Goal: Task Accomplishment & Management: Complete application form

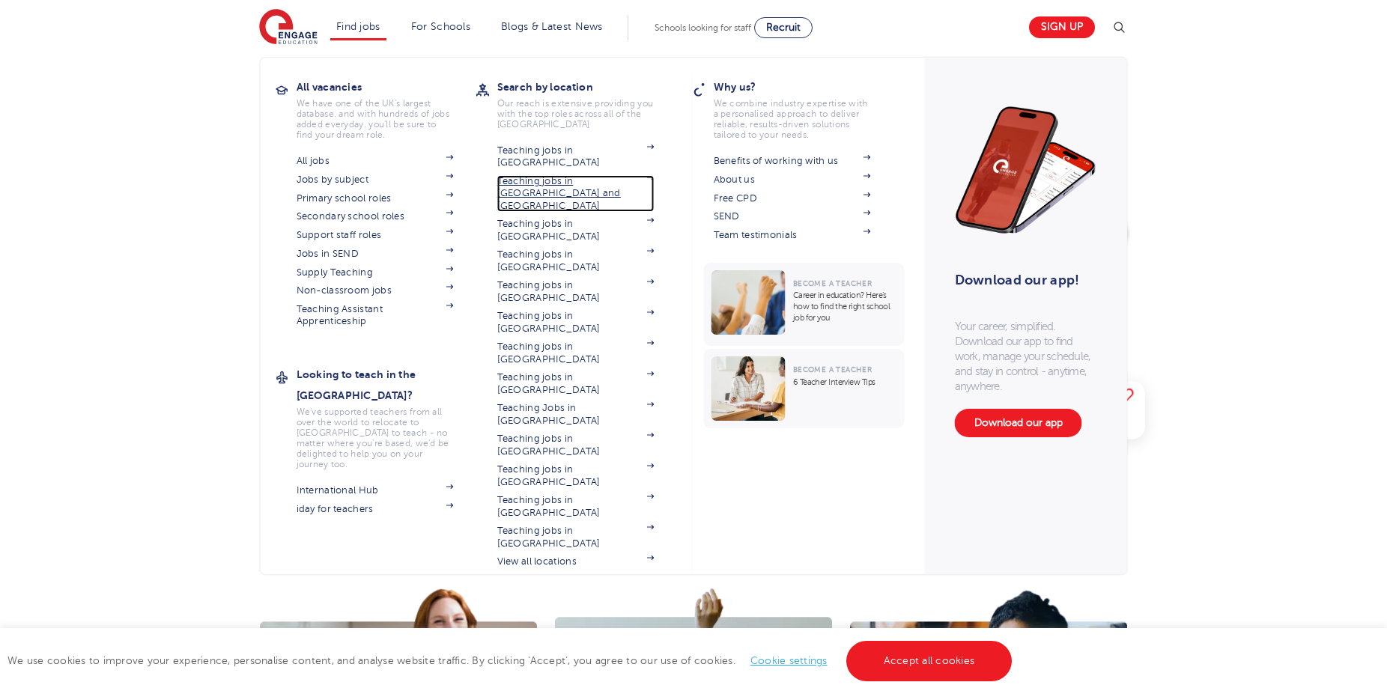
click at [535, 175] on link "Teaching jobs in [GEOGRAPHIC_DATA] and [GEOGRAPHIC_DATA]" at bounding box center [575, 193] width 157 height 37
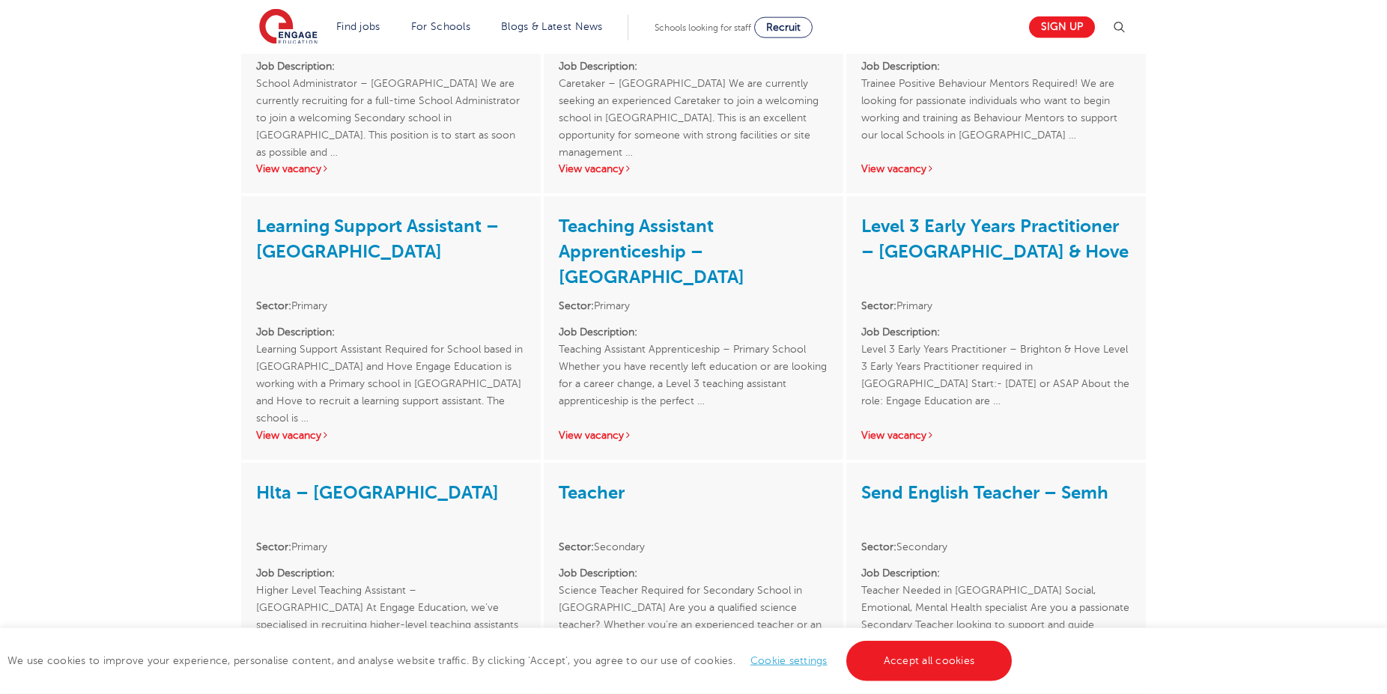
scroll to position [1451, 0]
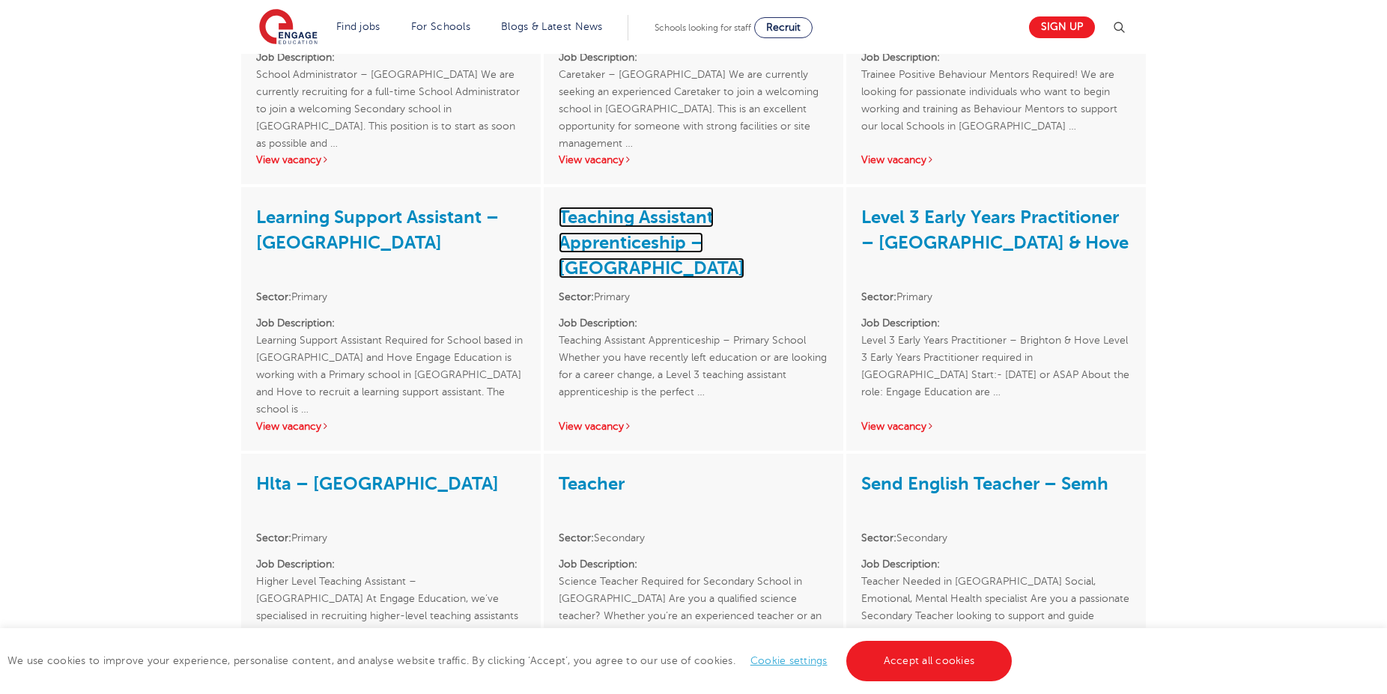
click at [630, 207] on link "Teaching Assistant Apprenticeship – [GEOGRAPHIC_DATA]" at bounding box center [652, 243] width 186 height 72
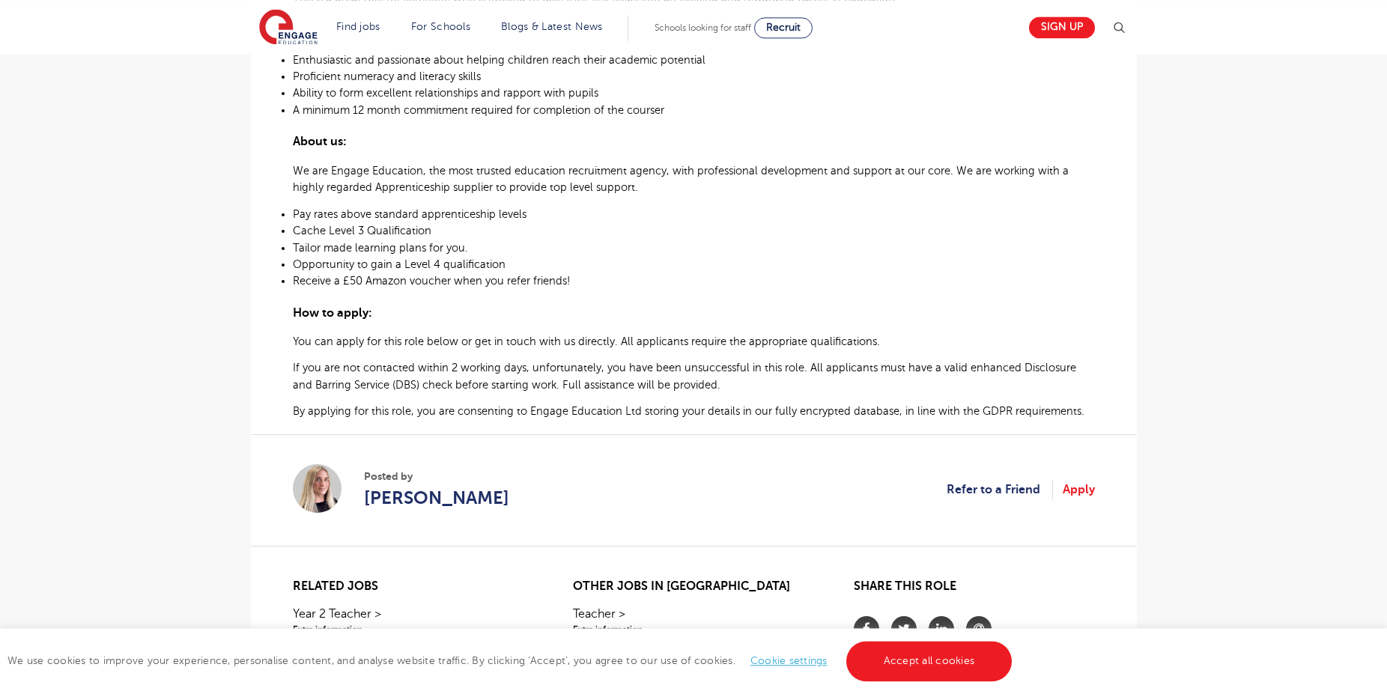
scroll to position [916, 0]
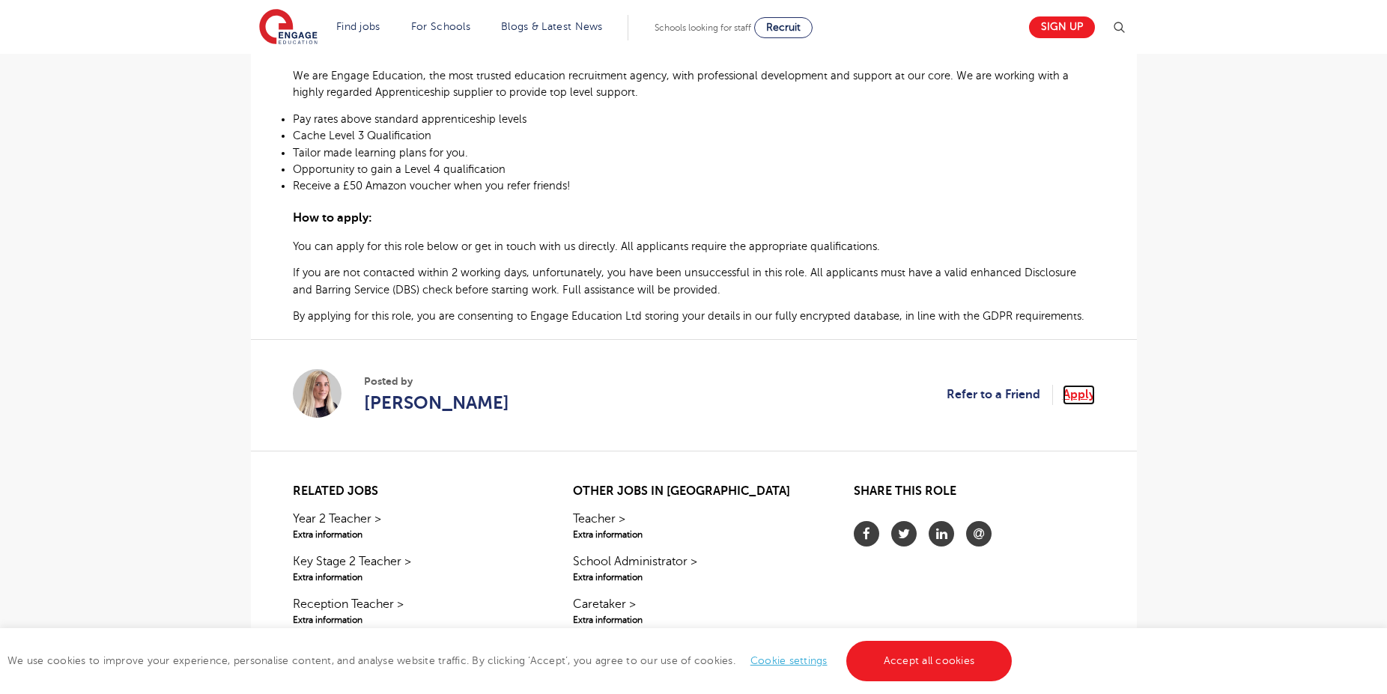
click at [1080, 385] on link "Apply" at bounding box center [1078, 394] width 32 height 19
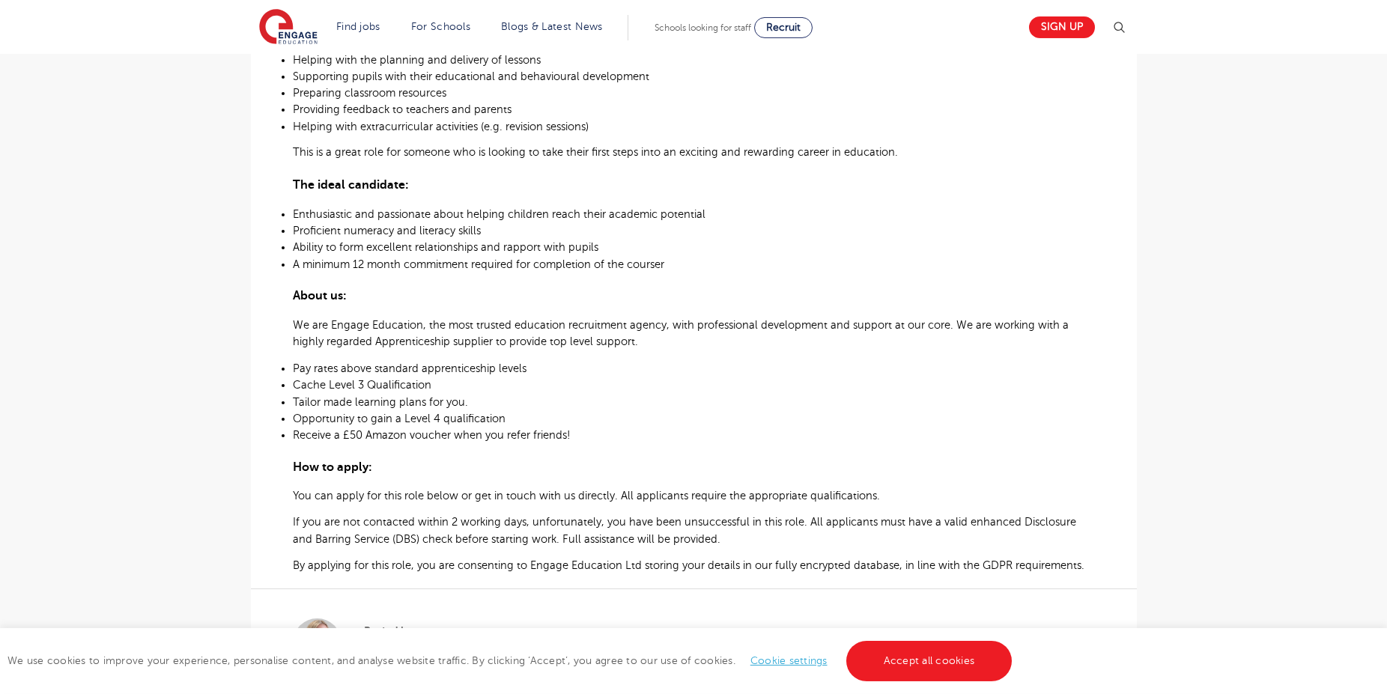
scroll to position [458, 0]
